Goal: Navigation & Orientation: Find specific page/section

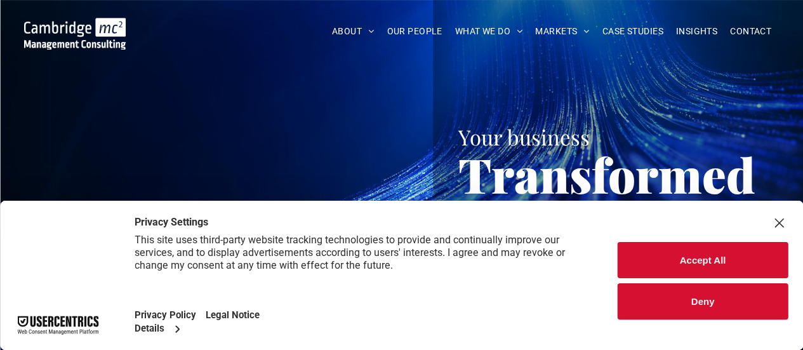
click at [690, 265] on button "Accept All" at bounding box center [702, 260] width 170 height 36
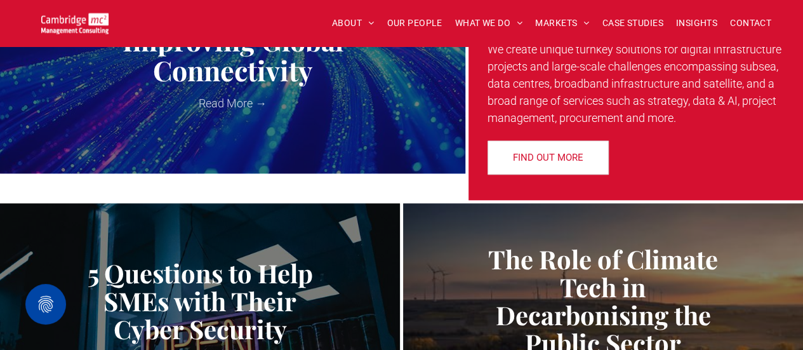
scroll to position [536, 0]
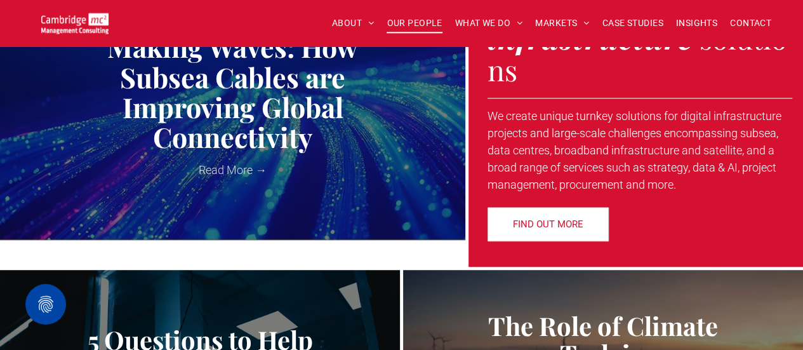
click at [412, 22] on span "OUR PEOPLE" at bounding box center [413, 23] width 55 height 20
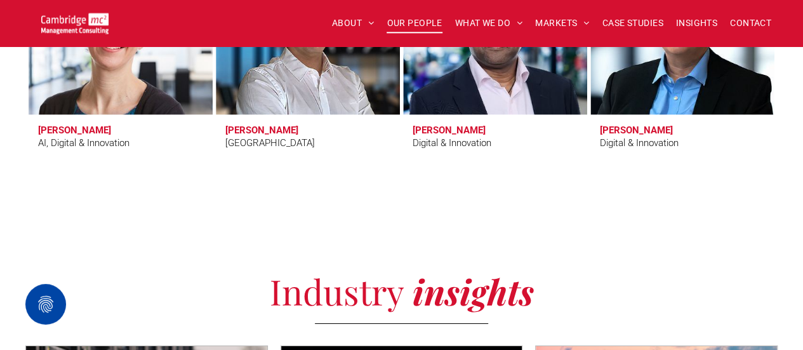
scroll to position [4213, 0]
